Goal: Information Seeking & Learning: Compare options

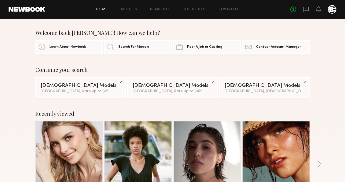
click at [231, 6] on div "Home Models Requests Job Posts Favorites Sign Out No fees up to $5,000" at bounding box center [190, 9] width 291 height 9
click at [230, 7] on div "Home Models Requests Job Posts Favorites Sign Out No fees up to $5,000" at bounding box center [190, 9] width 291 height 9
click at [227, 8] on link "Favorites" at bounding box center [229, 9] width 21 height 3
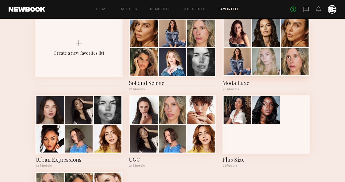
scroll to position [35, 0]
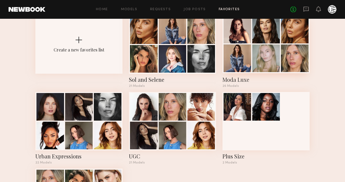
click at [242, 65] on div at bounding box center [238, 58] width 28 height 28
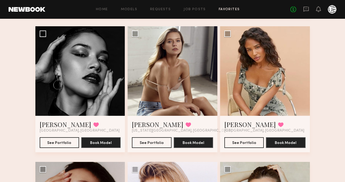
scroll to position [587, 0]
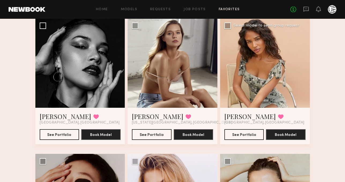
click at [248, 89] on div at bounding box center [265, 63] width 90 height 90
click at [251, 133] on button "See Portfolio" at bounding box center [243, 134] width 39 height 11
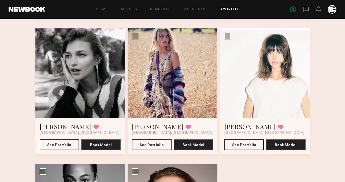
scroll to position [979, 0]
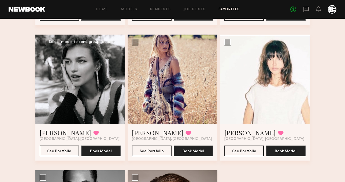
click at [72, 104] on div at bounding box center [80, 80] width 90 height 90
click at [78, 77] on div at bounding box center [80, 80] width 90 height 90
click at [56, 149] on button "See Portfolio" at bounding box center [59, 150] width 39 height 11
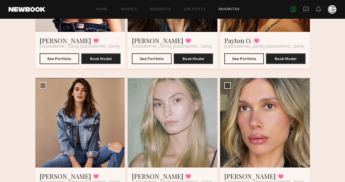
scroll to position [0, 0]
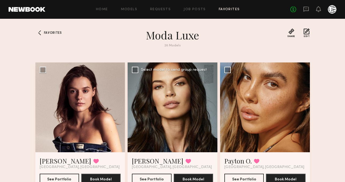
click at [155, 99] on div at bounding box center [173, 107] width 90 height 90
click at [161, 96] on div at bounding box center [173, 107] width 90 height 90
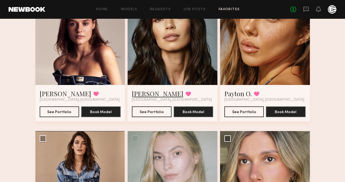
scroll to position [73, 0]
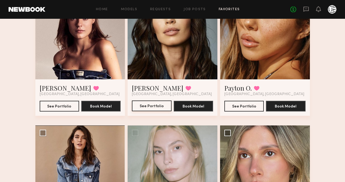
click at [152, 108] on button "See Portfolio" at bounding box center [151, 106] width 39 height 11
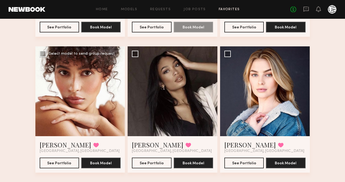
scroll to position [314, 0]
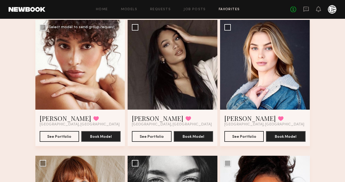
click at [58, 90] on div at bounding box center [80, 65] width 90 height 90
click at [54, 94] on div at bounding box center [80, 65] width 90 height 90
click at [70, 77] on div at bounding box center [80, 65] width 90 height 90
click at [78, 74] on div at bounding box center [80, 65] width 90 height 90
click at [61, 133] on button "See Portfolio" at bounding box center [59, 136] width 39 height 11
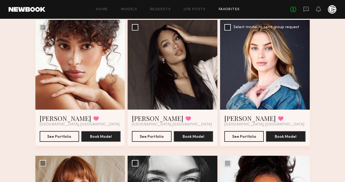
click at [255, 78] on div at bounding box center [265, 65] width 90 height 90
click at [243, 92] on div at bounding box center [265, 65] width 90 height 90
click at [253, 69] on div at bounding box center [265, 65] width 90 height 90
click at [245, 136] on button "See Portfolio" at bounding box center [243, 136] width 39 height 11
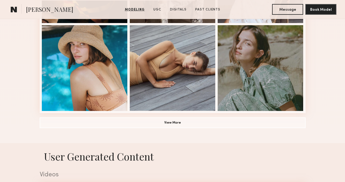
scroll to position [419, 0]
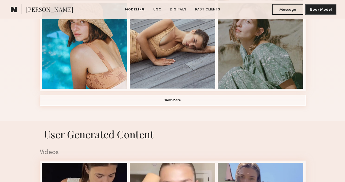
click at [88, 105] on button "View More" at bounding box center [173, 100] width 266 height 11
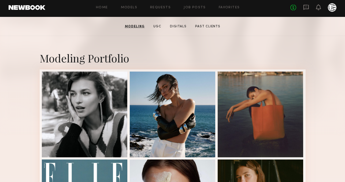
scroll to position [0, 0]
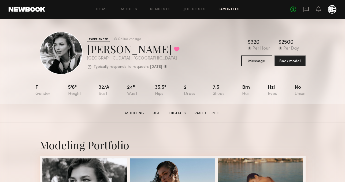
click at [230, 10] on link "Favorites" at bounding box center [229, 9] width 21 height 3
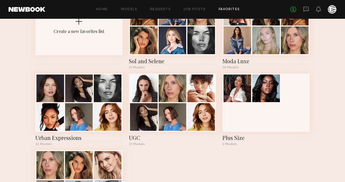
scroll to position [27, 0]
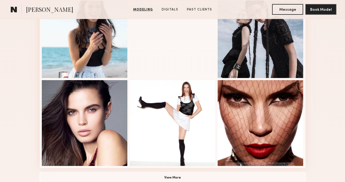
scroll to position [393, 0]
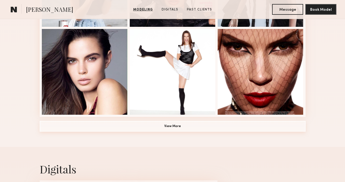
click at [56, 129] on button "View More" at bounding box center [173, 126] width 266 height 11
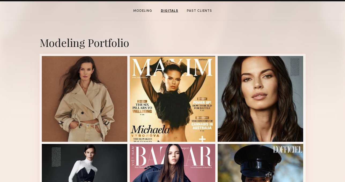
scroll to position [0, 0]
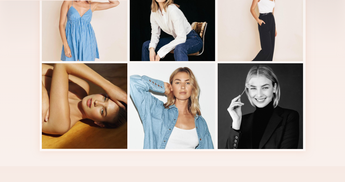
scroll to position [202, 0]
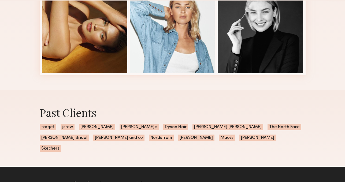
click at [35, 131] on div "Past Clients target jcrew [PERSON_NAME]’s [PERSON_NAME] Hair [PERSON_NAME] [PER…" at bounding box center [172, 128] width 345 height 76
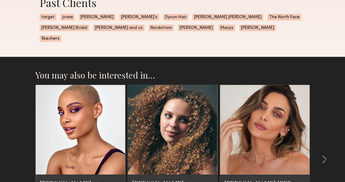
scroll to position [0, 0]
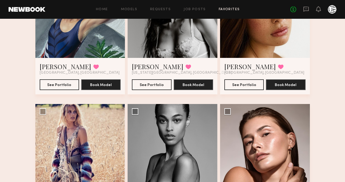
scroll to position [761, 0]
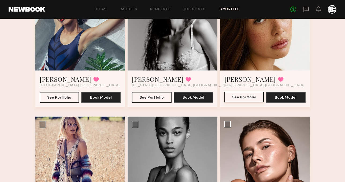
click at [246, 96] on button "See Portfolio" at bounding box center [243, 97] width 39 height 11
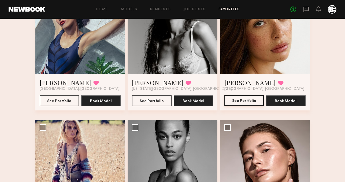
scroll to position [840, 0]
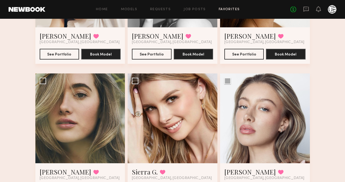
scroll to position [976, 0]
